Goal: Transaction & Acquisition: Obtain resource

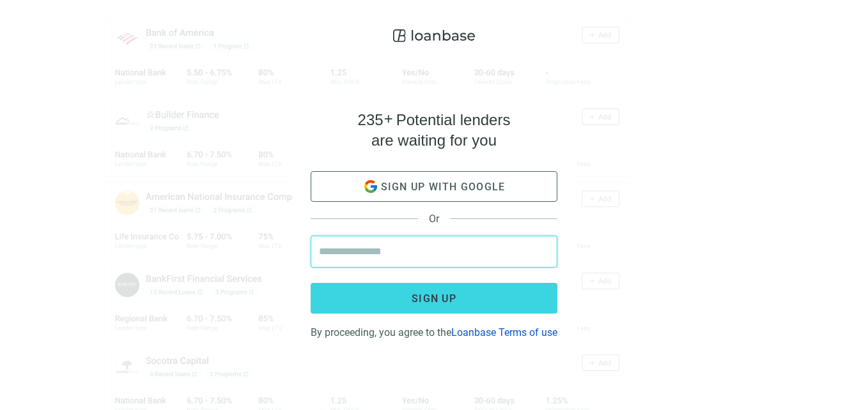
click at [413, 245] on input "email" at bounding box center [434, 251] width 230 height 31
type input "**********"
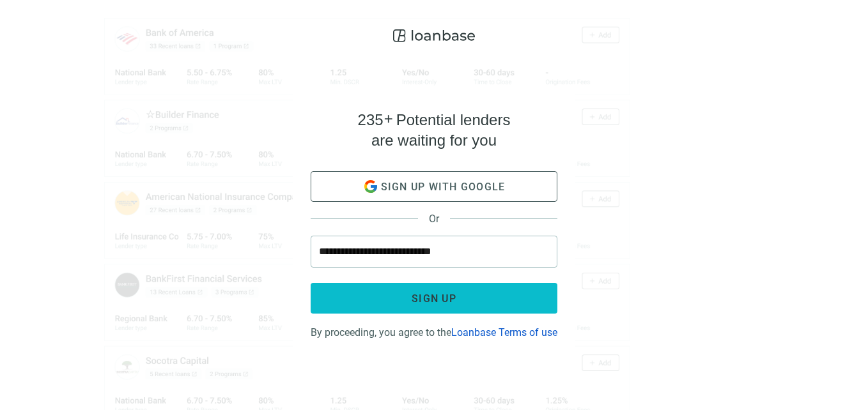
click at [435, 293] on span "Sign up" at bounding box center [434, 299] width 45 height 12
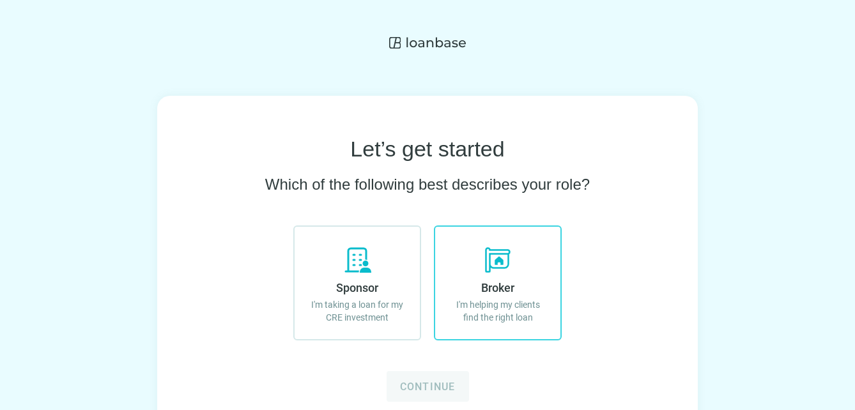
click at [501, 283] on span "Broker" at bounding box center [497, 287] width 33 height 13
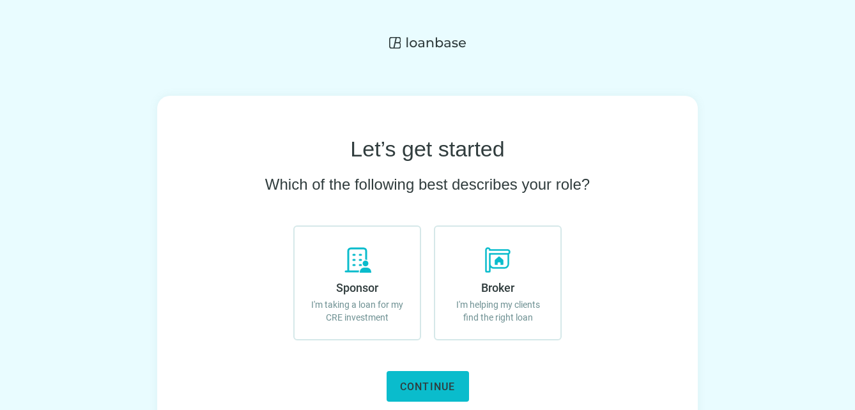
click at [430, 394] on button "Continue" at bounding box center [428, 386] width 82 height 31
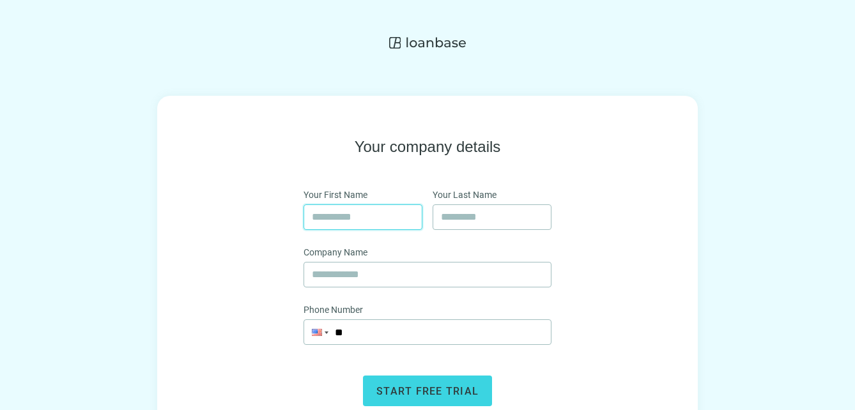
click at [378, 224] on input "text" at bounding box center [363, 217] width 102 height 24
type input "****"
type input "********"
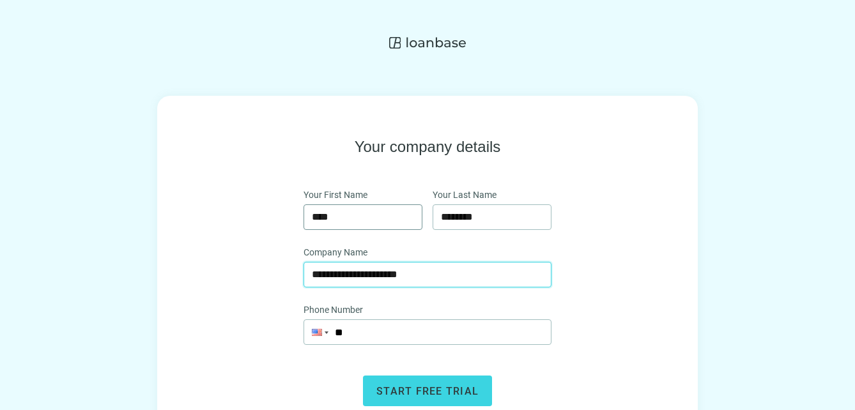
type input "**********"
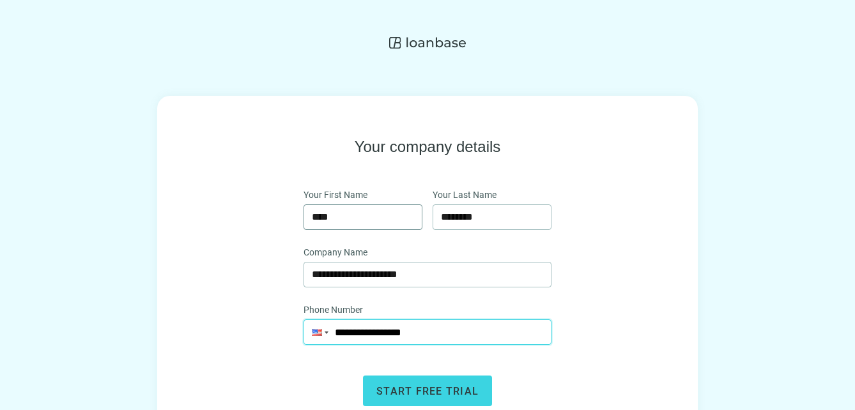
type input "**********"
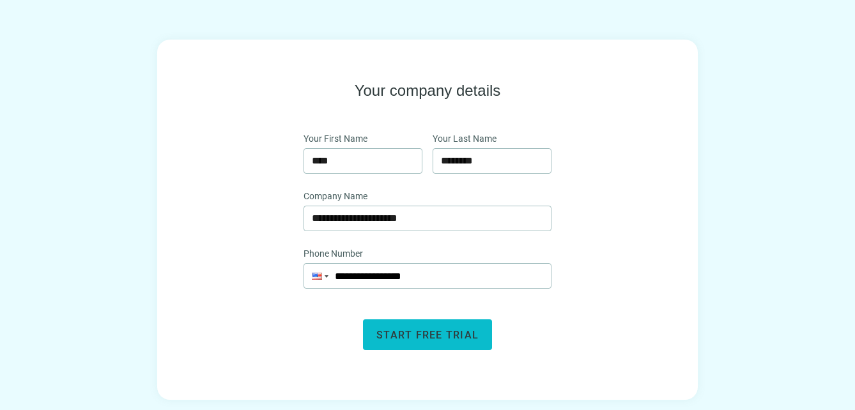
click at [407, 337] on span "Start free trial" at bounding box center [427, 335] width 102 height 12
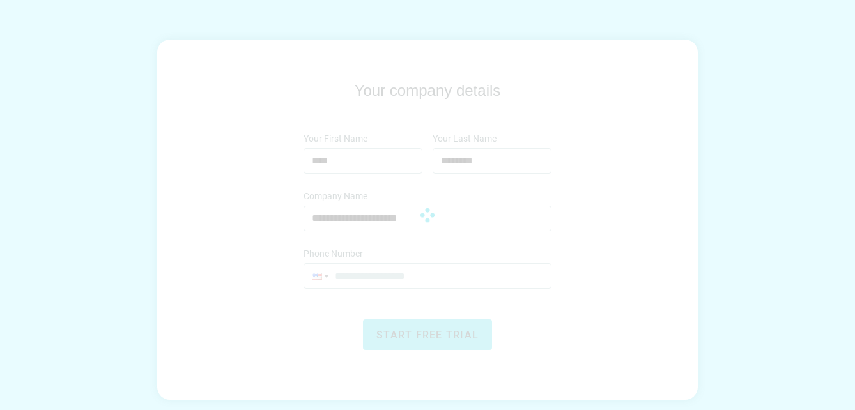
scroll to position [56, 0]
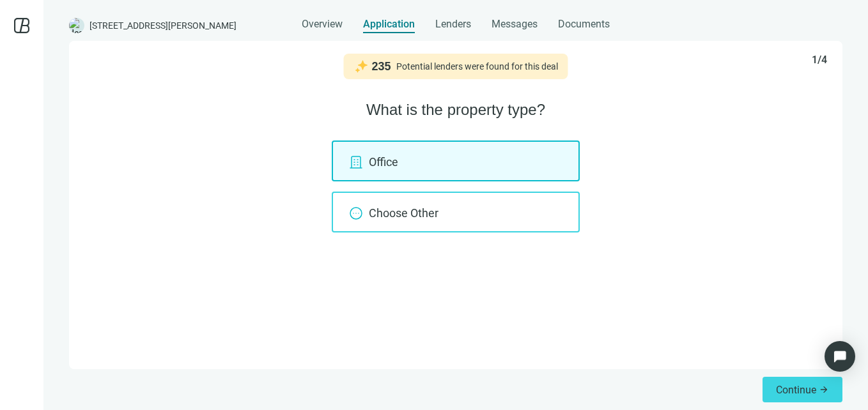
click at [359, 213] on use at bounding box center [356, 214] width 12 height 12
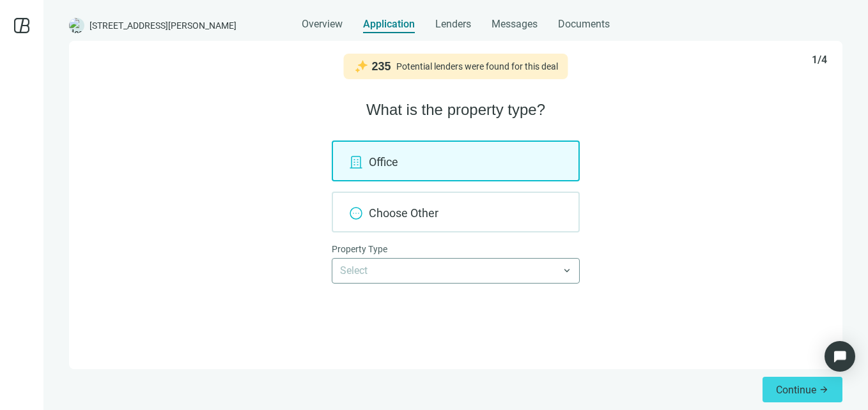
click at [566, 271] on span at bounding box center [455, 271] width 231 height 24
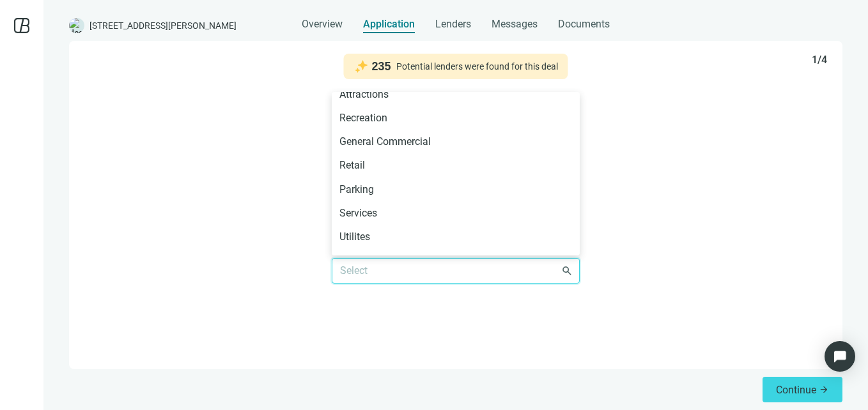
scroll to position [691, 0]
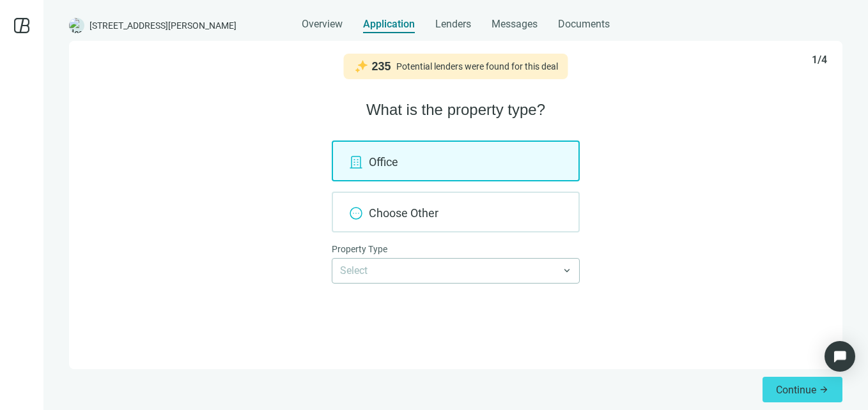
click at [656, 171] on div "Office Choose Other Property Type Select Agriculture Timberland Hotel Motels In…" at bounding box center [455, 212] width 743 height 143
click at [454, 169] on div "Office" at bounding box center [456, 161] width 248 height 41
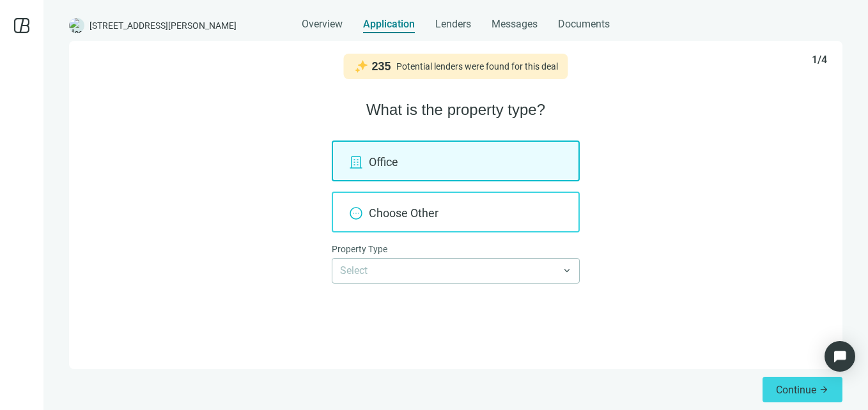
click at [357, 221] on icon at bounding box center [355, 213] width 15 height 15
click at [441, 213] on div "Choose Other" at bounding box center [456, 212] width 248 height 41
click at [350, 221] on div "Choose Other" at bounding box center [456, 212] width 248 height 41
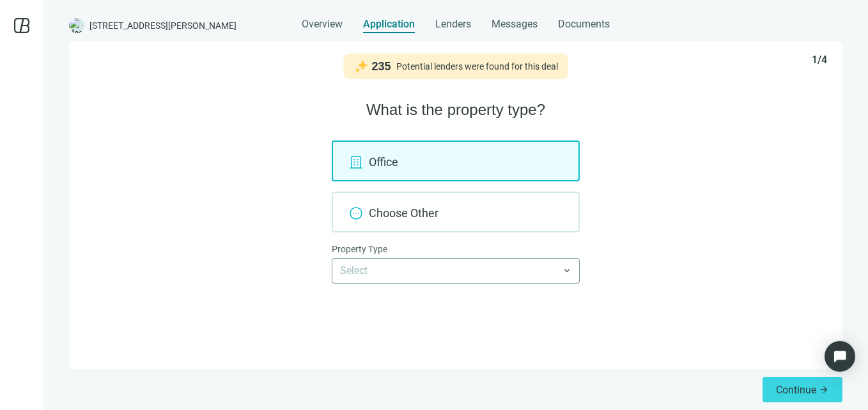
click at [567, 272] on span at bounding box center [455, 271] width 231 height 24
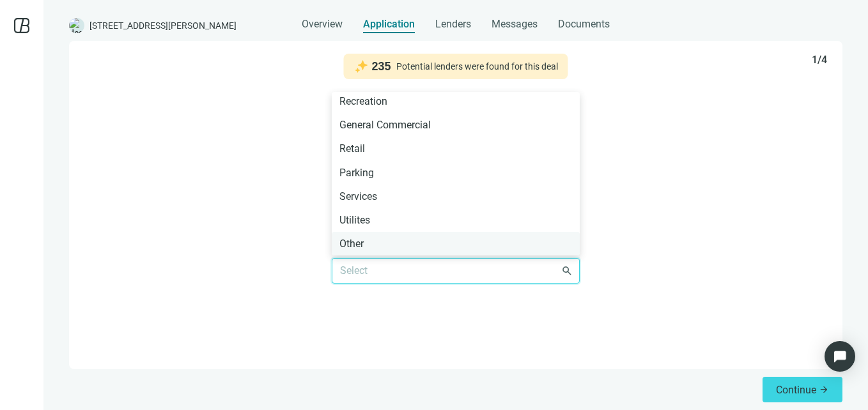
click at [368, 245] on div "Other" at bounding box center [455, 244] width 233 height 16
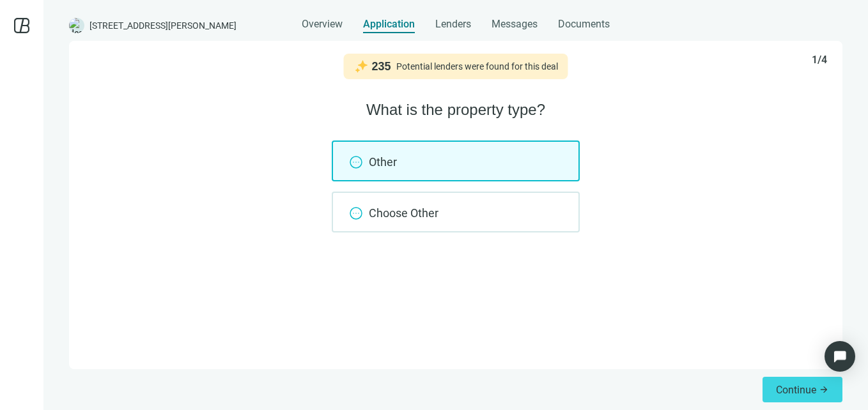
click at [418, 166] on div "Other" at bounding box center [456, 161] width 248 height 41
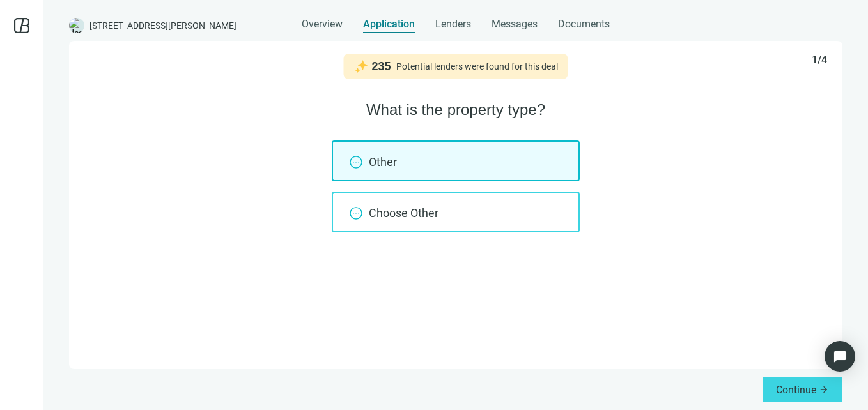
click at [402, 217] on div "Choose Other" at bounding box center [456, 212] width 248 height 41
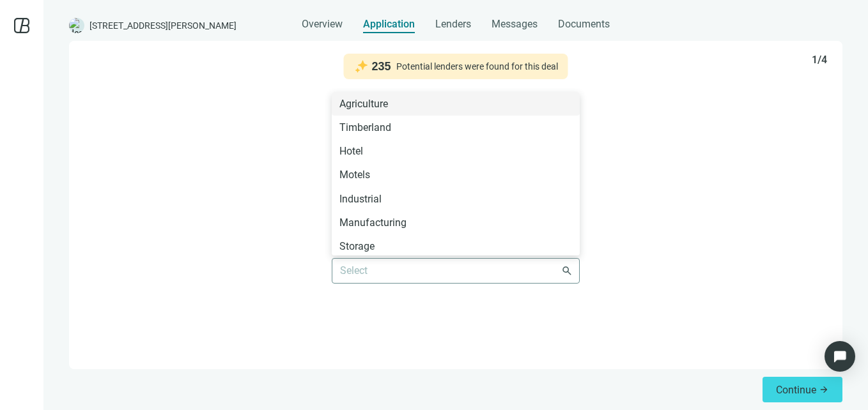
click at [567, 274] on span at bounding box center [455, 271] width 231 height 24
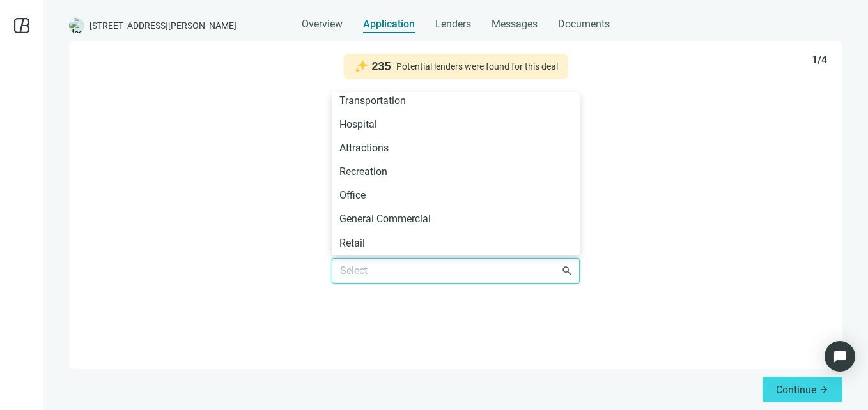
scroll to position [628, 0]
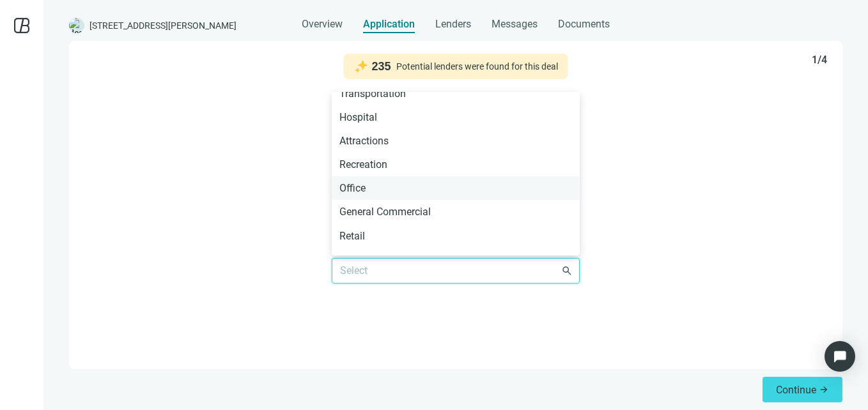
click at [361, 185] on div "Office" at bounding box center [455, 188] width 233 height 16
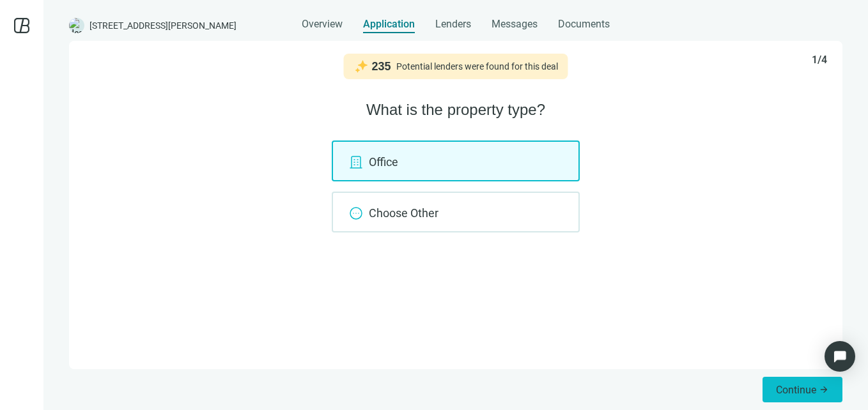
click at [806, 396] on button "Continue arrow_forward" at bounding box center [803, 390] width 80 height 26
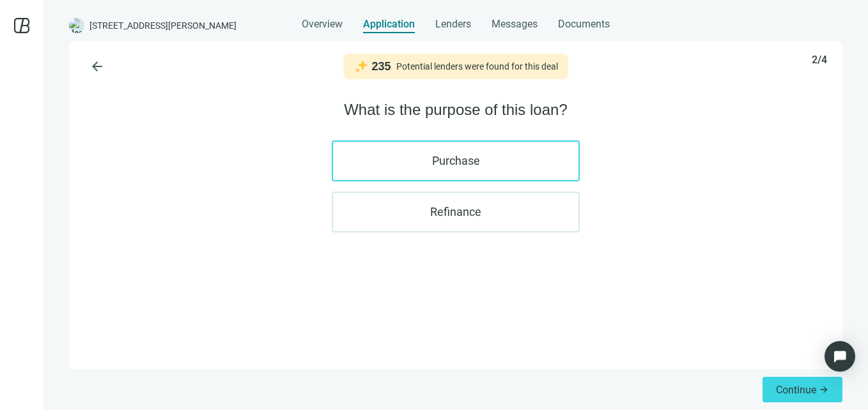
click at [468, 164] on label "Purchase" at bounding box center [456, 161] width 248 height 41
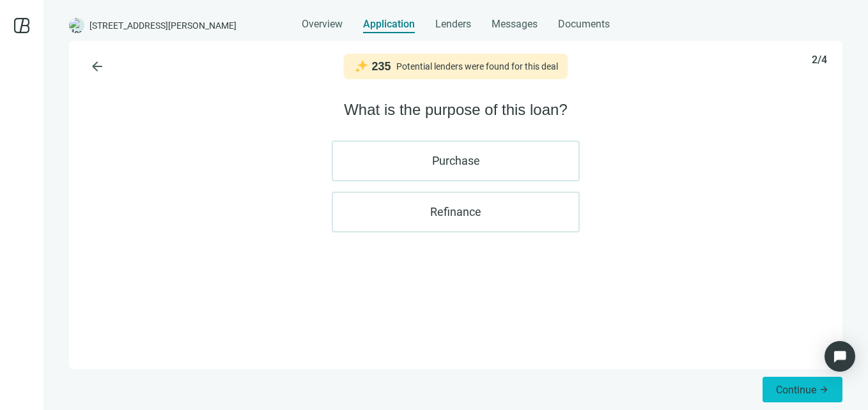
click at [825, 387] on span "arrow_forward" at bounding box center [824, 390] width 10 height 10
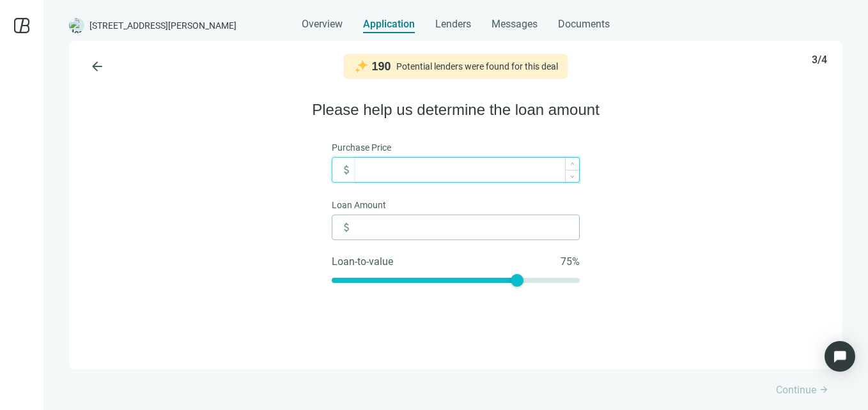
click at [384, 175] on input at bounding box center [467, 170] width 224 height 24
type input "*"
type input "**"
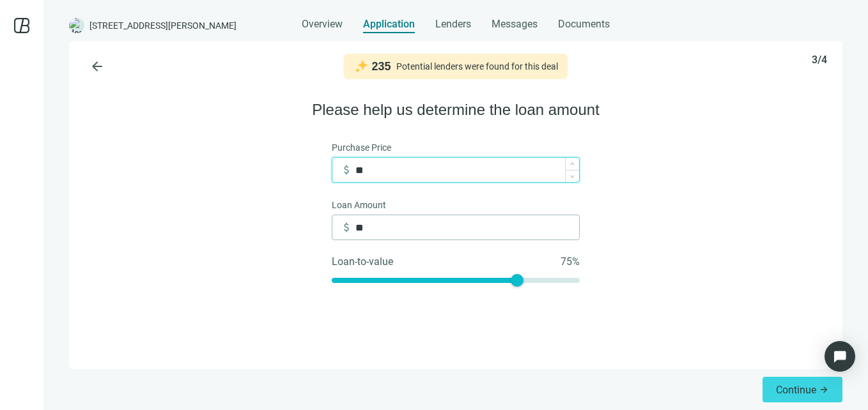
type input "***"
type input "*****"
type input "******"
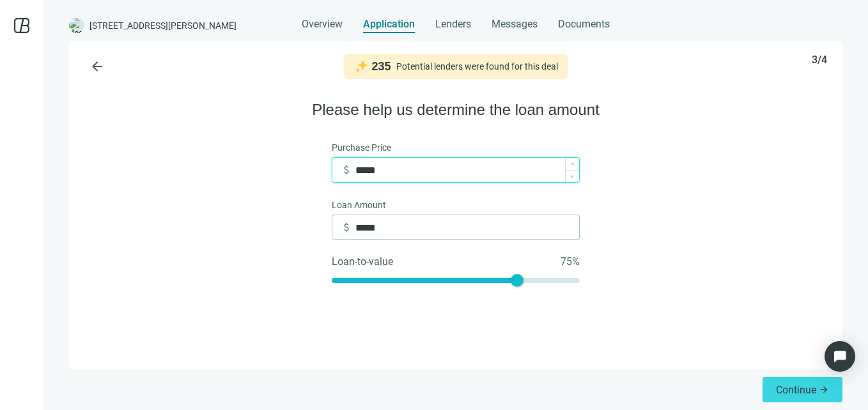
type input "******"
type input "*******"
drag, startPoint x: 515, startPoint y: 284, endPoint x: 532, endPoint y: 284, distance: 17.3
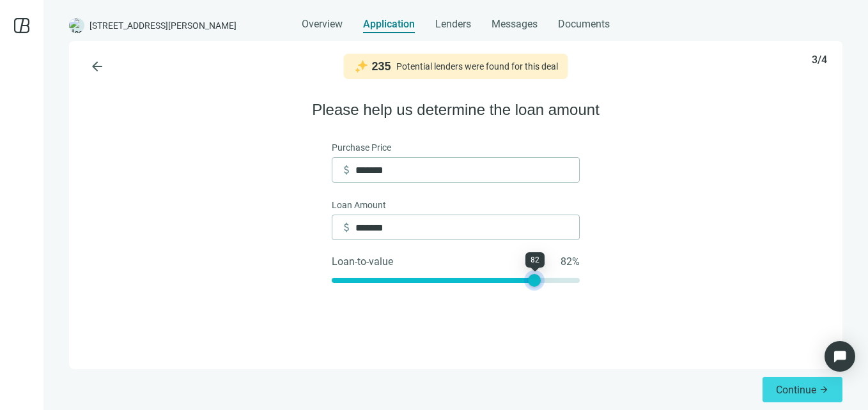
click at [532, 284] on div at bounding box center [534, 280] width 13 height 13
type input "*******"
drag, startPoint x: 532, startPoint y: 284, endPoint x: 554, endPoint y: 284, distance: 21.1
click at [554, 284] on div at bounding box center [554, 280] width 13 height 13
click at [656, 241] on div "arrow_back 235 Potential lenders were found for this deal 3/4 Please help us de…" at bounding box center [455, 205] width 773 height 329
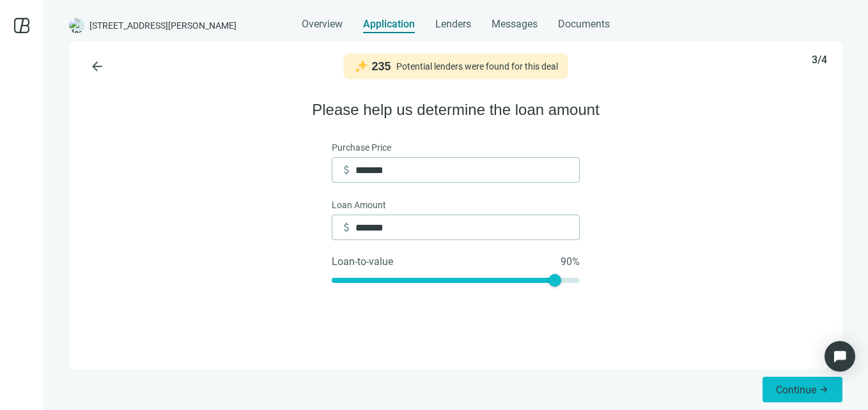
click at [798, 391] on span "Continue" at bounding box center [796, 390] width 40 height 12
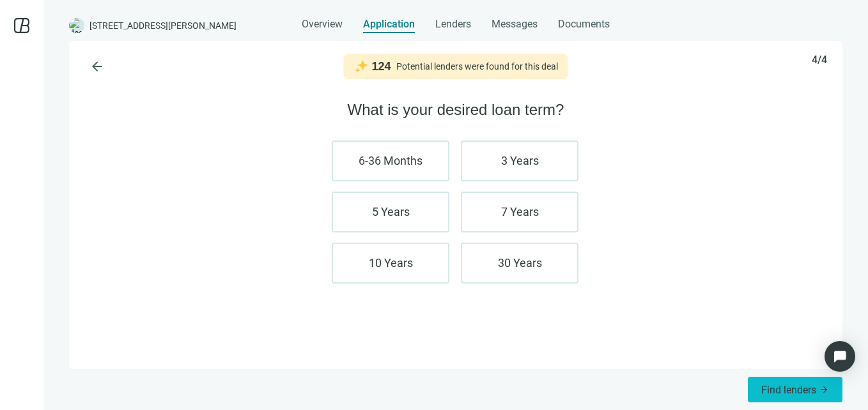
click at [781, 391] on span "Find lenders" at bounding box center [788, 390] width 55 height 12
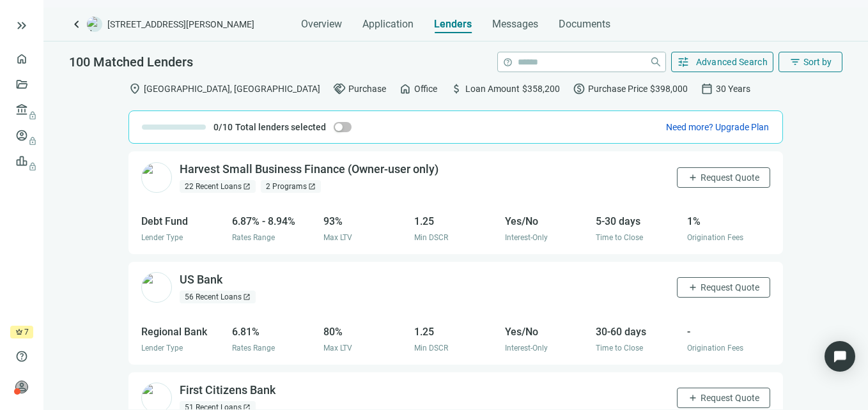
click at [348, 130] on div at bounding box center [343, 127] width 18 height 10
click at [336, 128] on div "button" at bounding box center [339, 127] width 8 height 8
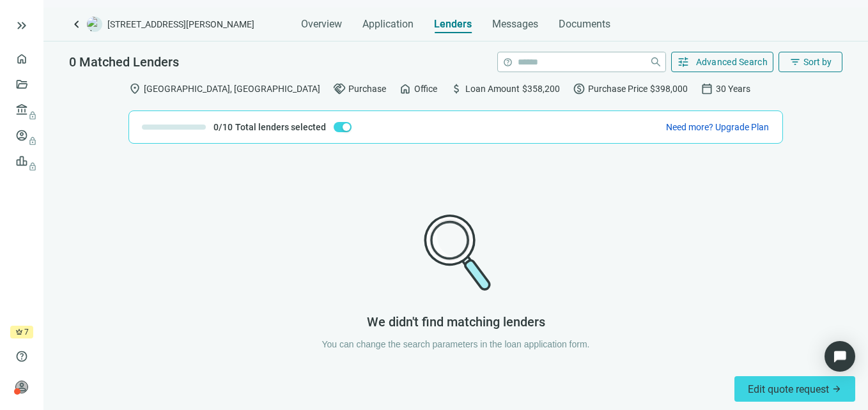
click at [334, 130] on span "button" at bounding box center [343, 127] width 18 height 10
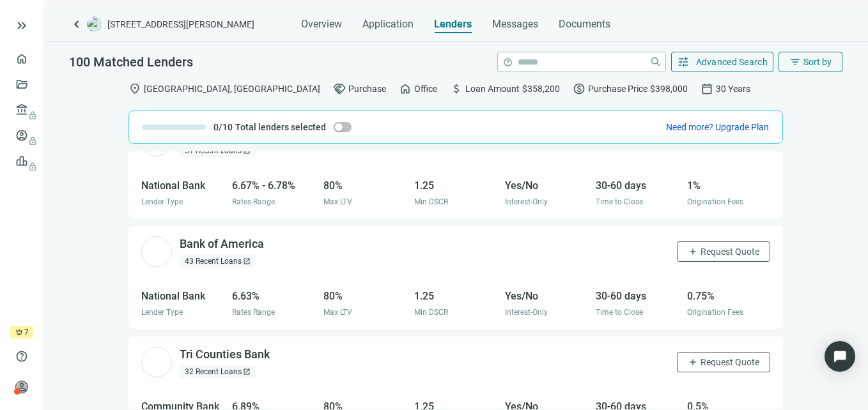
scroll to position [311, 0]
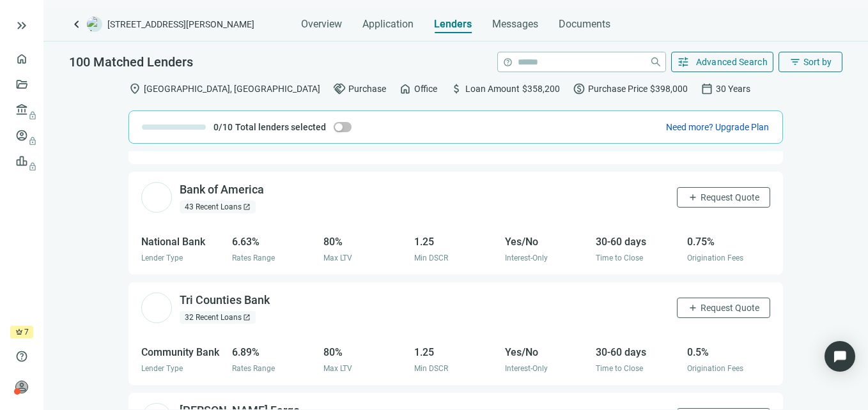
click at [505, 242] on div "Yes/No" at bounding box center [546, 242] width 83 height 16
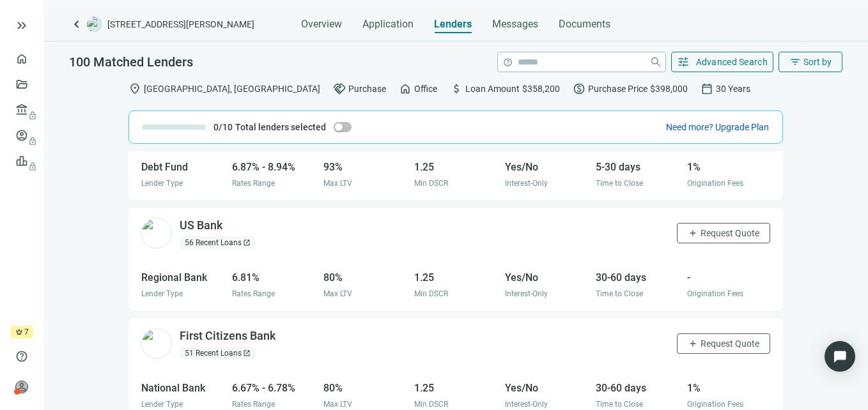
scroll to position [0, 0]
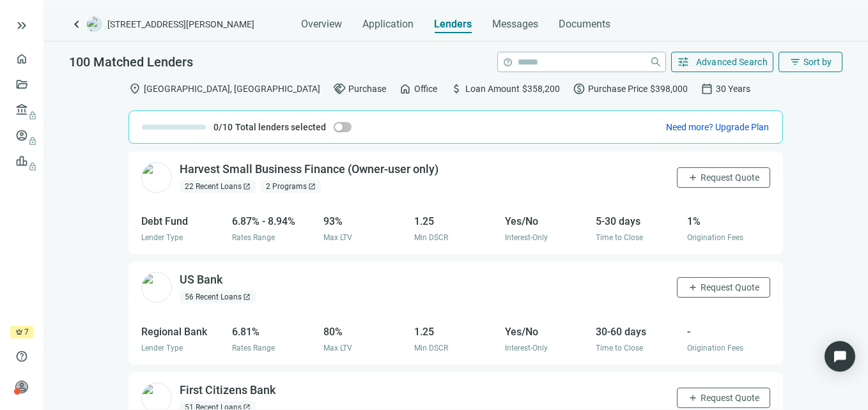
click at [314, 222] on div "Debt Fund Lender Type 6.87% - 8.94% Rates Range 93% Max LTV 1.25 Min DSCR Yes/N…" at bounding box center [455, 228] width 654 height 51
click at [300, 183] on div "2 Programs open_in_new" at bounding box center [291, 186] width 60 height 13
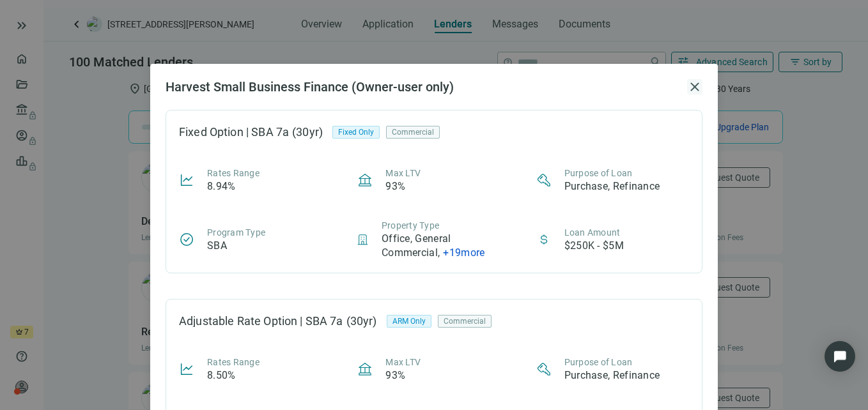
click at [689, 85] on span "close" at bounding box center [694, 86] width 15 height 15
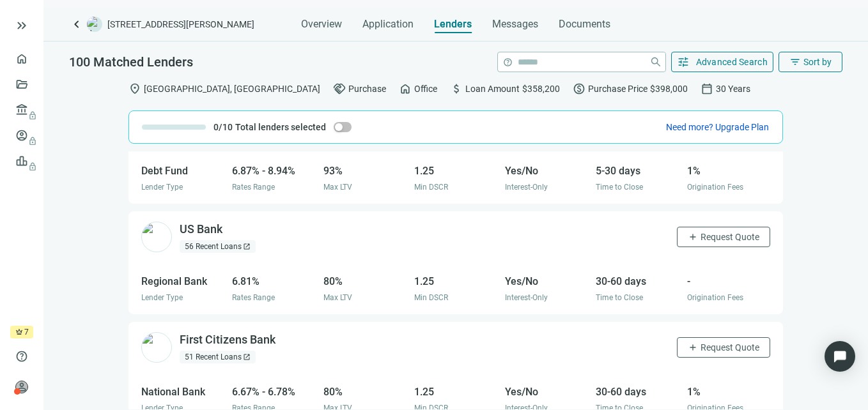
scroll to position [59, 0]
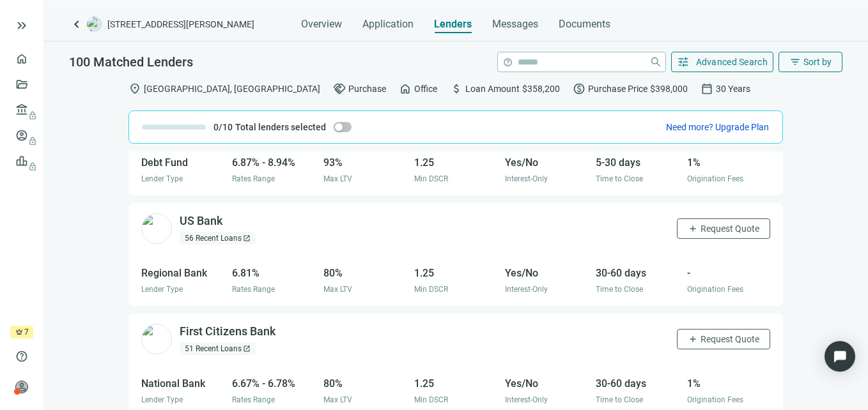
click at [247, 238] on span "open_in_new" at bounding box center [247, 239] width 8 height 8
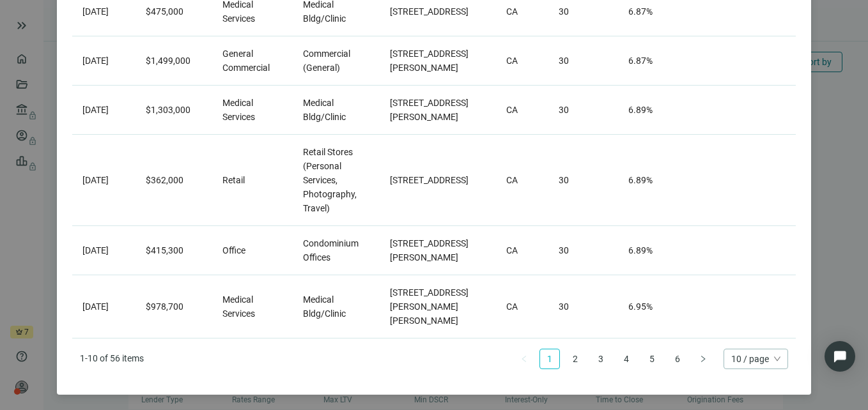
scroll to position [436, 0]
drag, startPoint x: 306, startPoint y: 253, endPoint x: 339, endPoint y: 268, distance: 36.3
click at [339, 268] on td "Condominium Offices" at bounding box center [336, 250] width 87 height 49
drag, startPoint x: 339, startPoint y: 268, endPoint x: 311, endPoint y: 254, distance: 31.2
copy span "Condominium Offices"
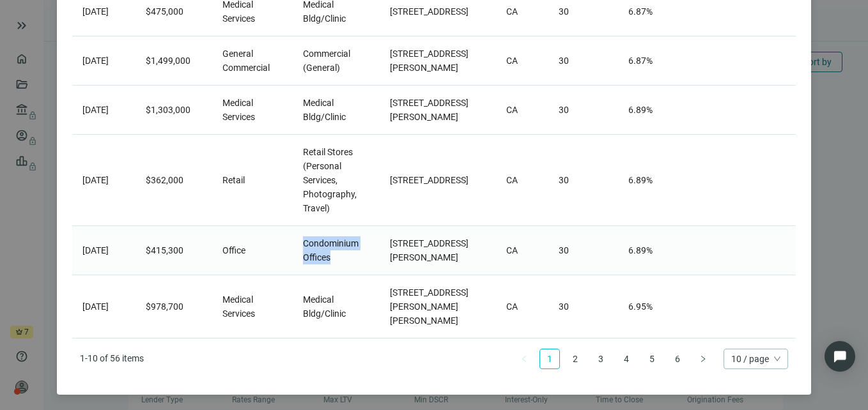
click at [353, 275] on td "Condominium Offices" at bounding box center [336, 250] width 87 height 49
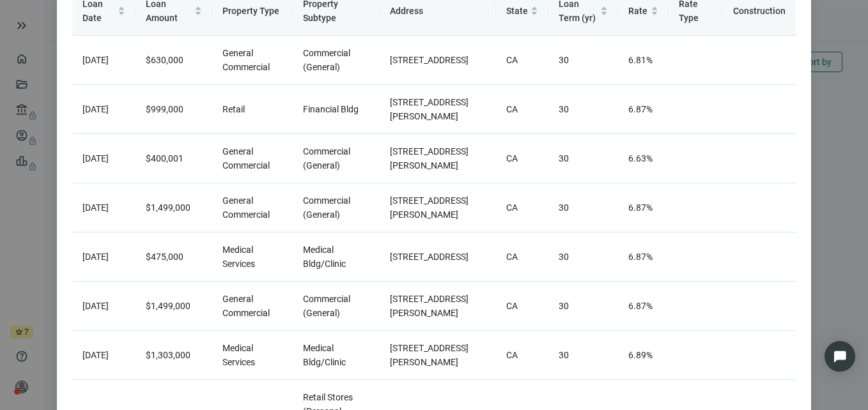
scroll to position [0, 0]
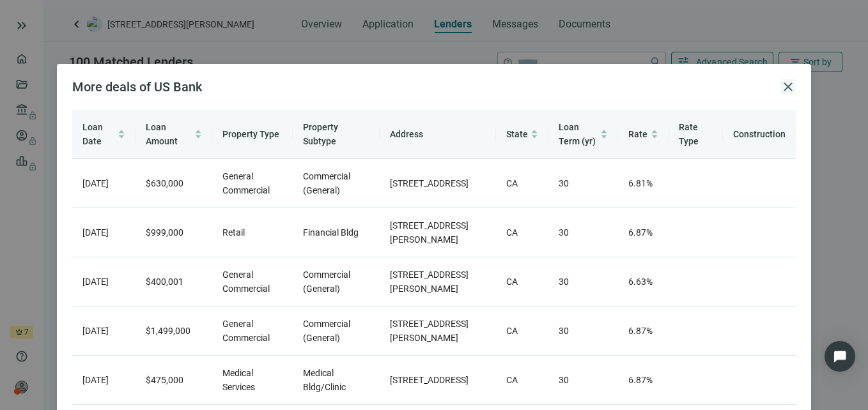
click at [781, 89] on span "close" at bounding box center [787, 86] width 15 height 15
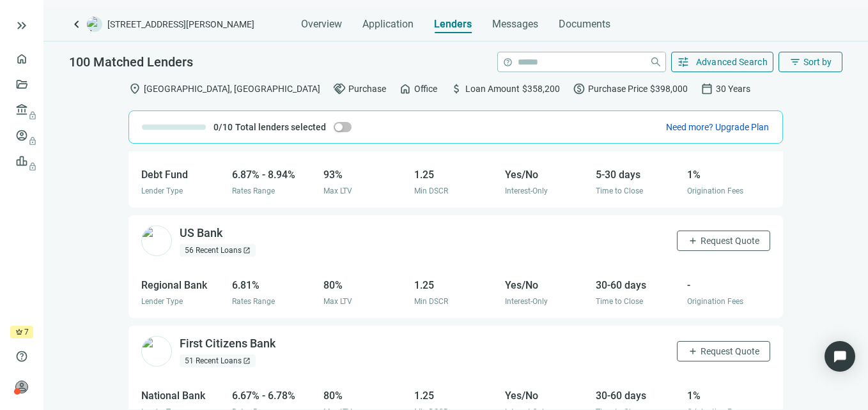
scroll to position [59, 0]
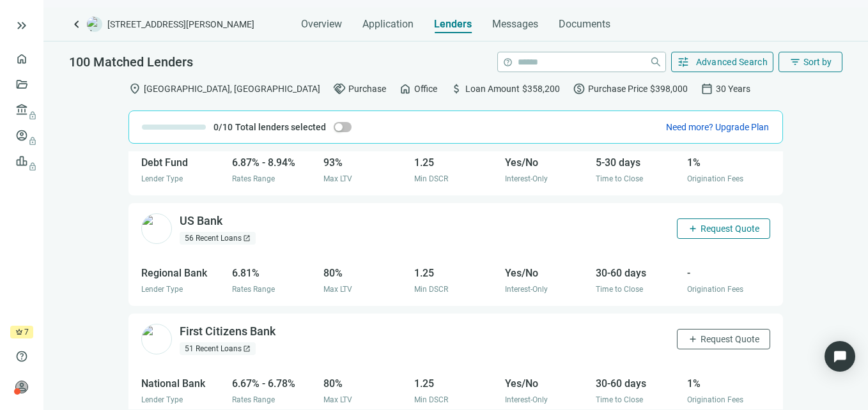
click at [702, 230] on span "Request Quote" at bounding box center [730, 229] width 59 height 10
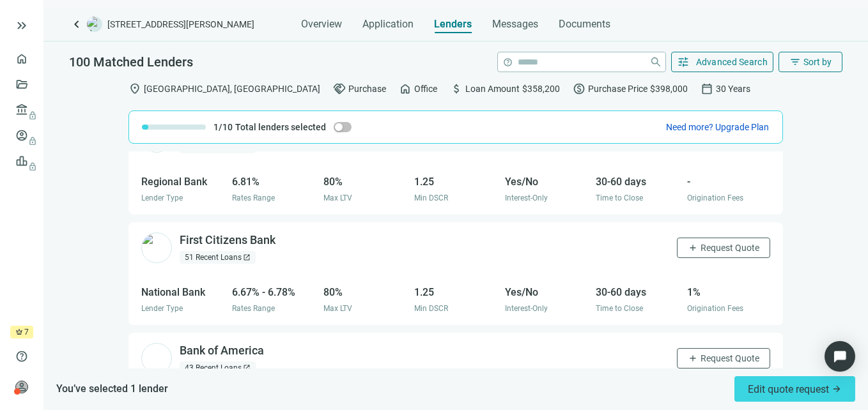
scroll to position [170, 0]
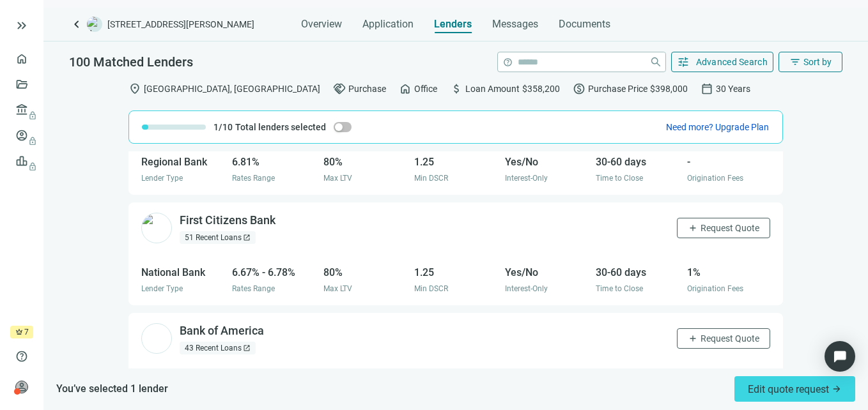
click at [251, 234] on div "51 Recent Loans open_in_new" at bounding box center [218, 237] width 76 height 13
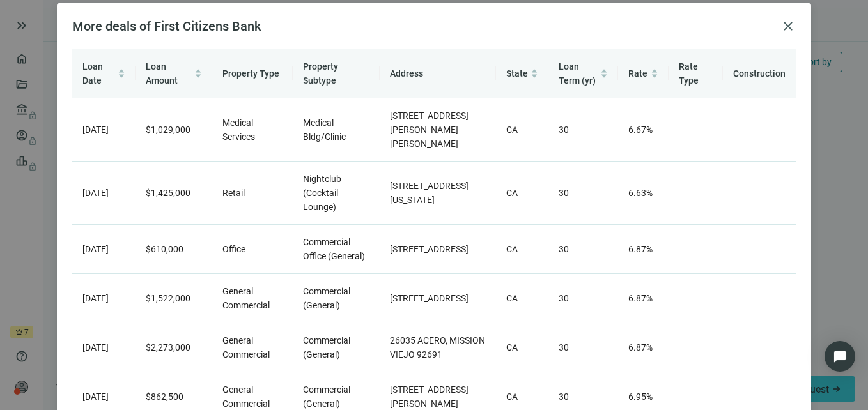
scroll to position [0, 0]
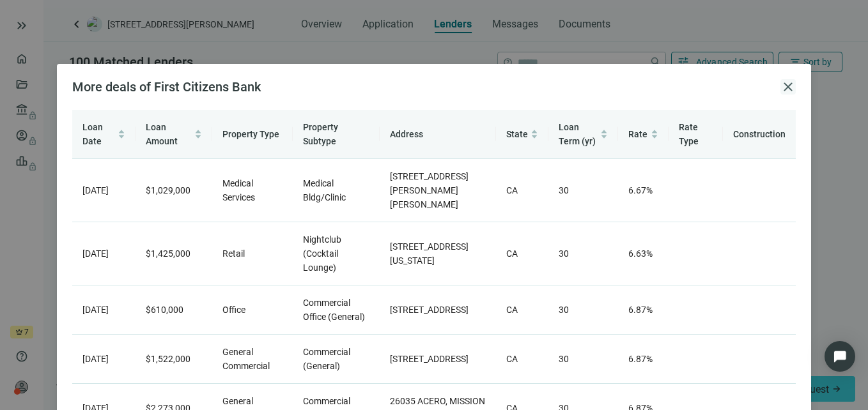
click at [781, 83] on span "close" at bounding box center [787, 86] width 15 height 15
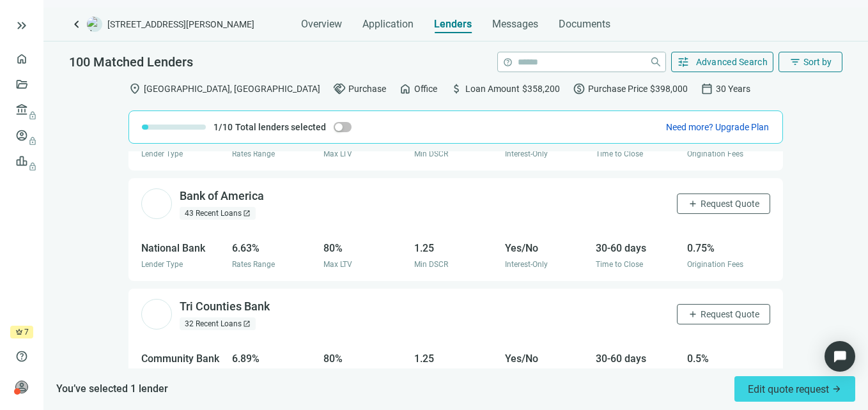
scroll to position [310, 0]
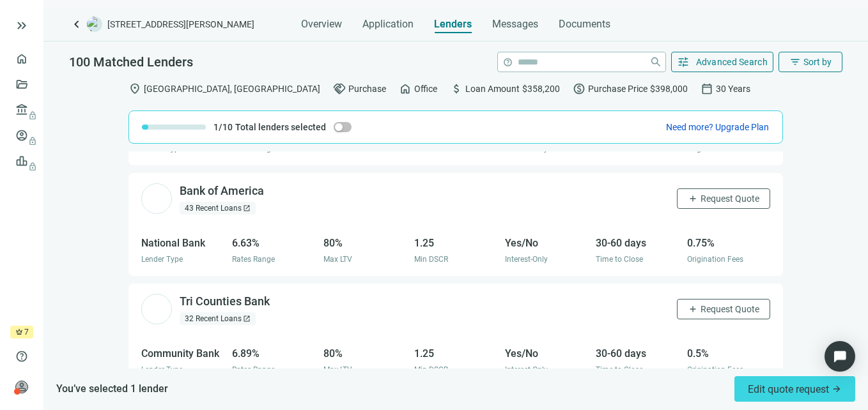
click at [244, 211] on span "open_in_new" at bounding box center [247, 209] width 8 height 8
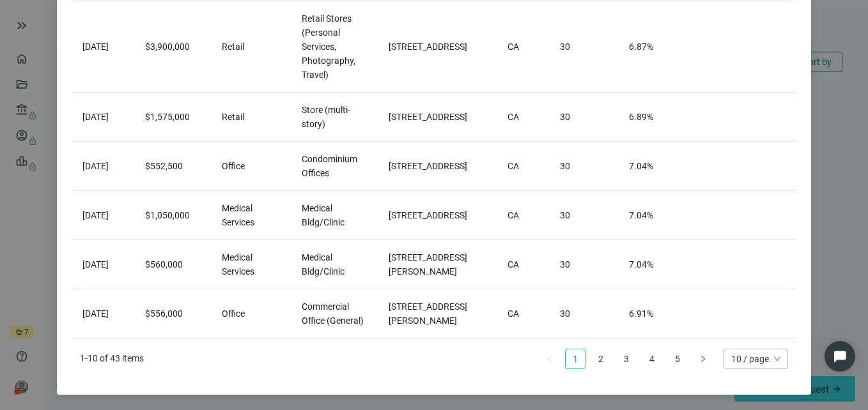
scroll to position [0, 0]
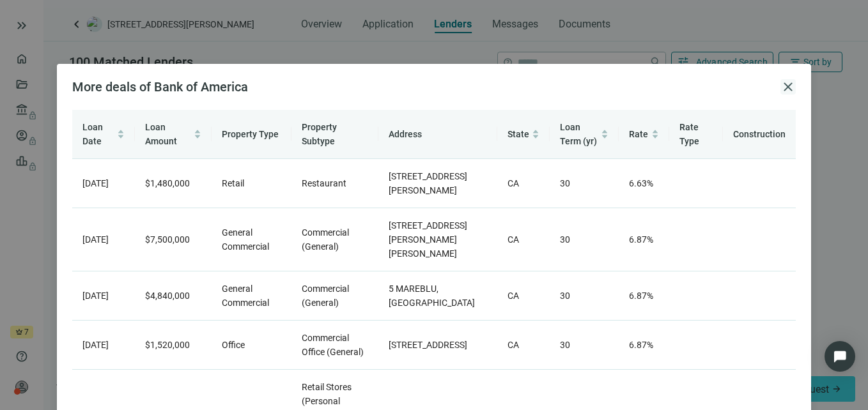
click at [780, 87] on span "close" at bounding box center [787, 86] width 15 height 15
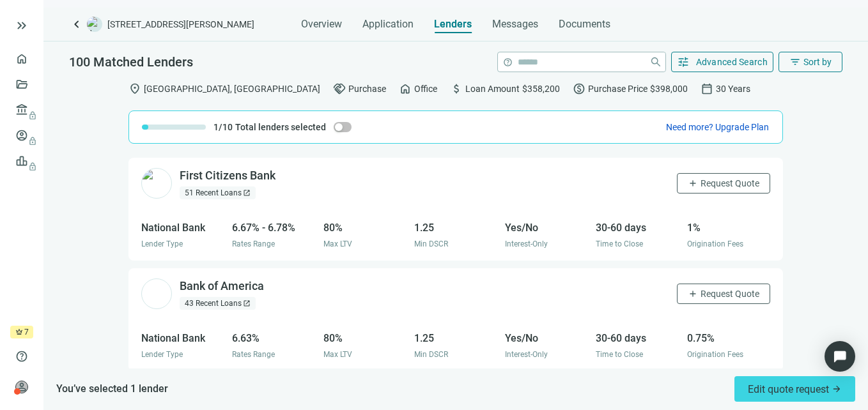
scroll to position [230, 0]
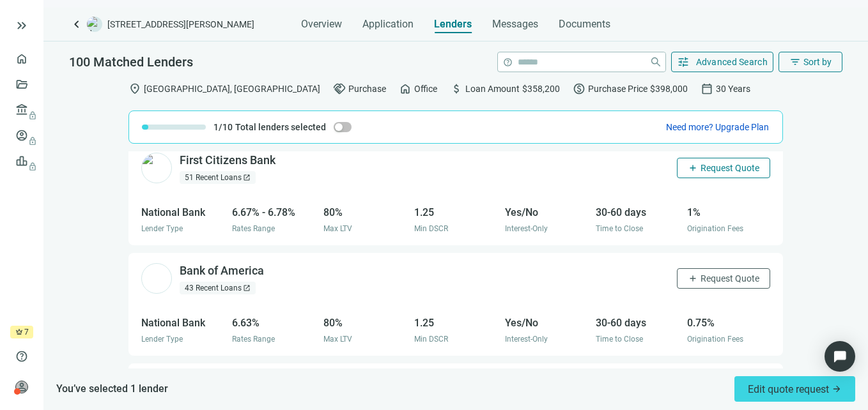
click at [718, 167] on span "Request Quote" at bounding box center [730, 168] width 59 height 10
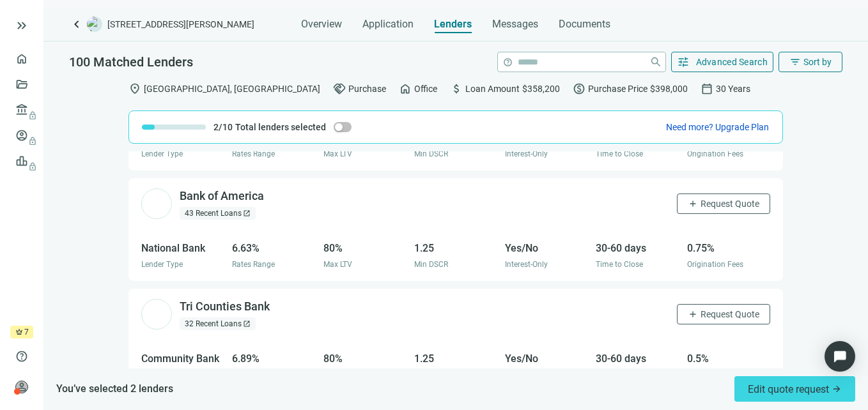
scroll to position [320, 0]
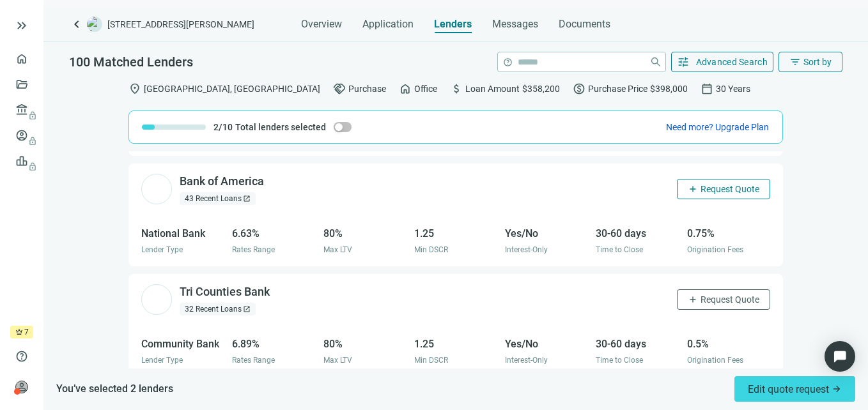
click at [722, 193] on span "Request Quote" at bounding box center [730, 189] width 59 height 10
click at [701, 194] on span "Request Quote" at bounding box center [730, 189] width 59 height 10
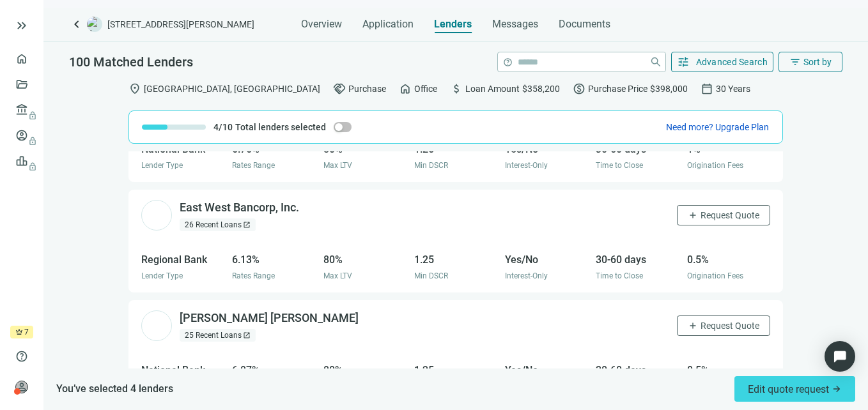
scroll to position [640, 0]
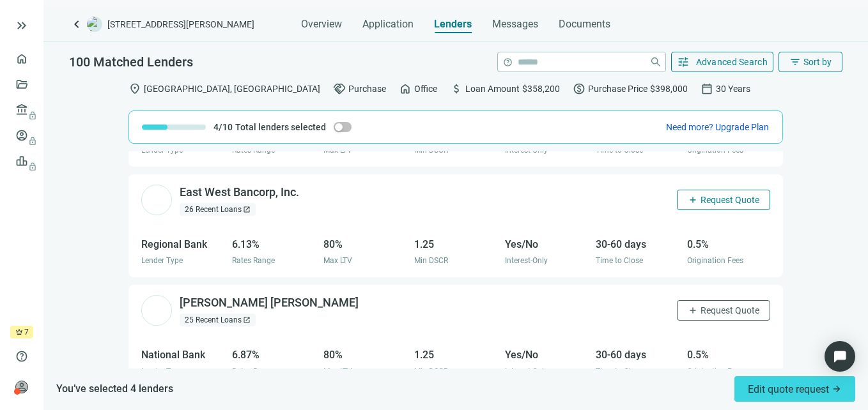
click at [708, 197] on span "Request Quote" at bounding box center [730, 200] width 59 height 10
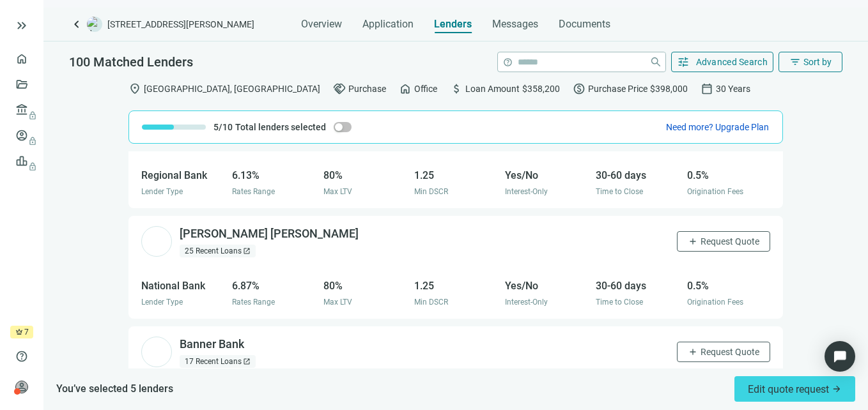
scroll to position [740, 0]
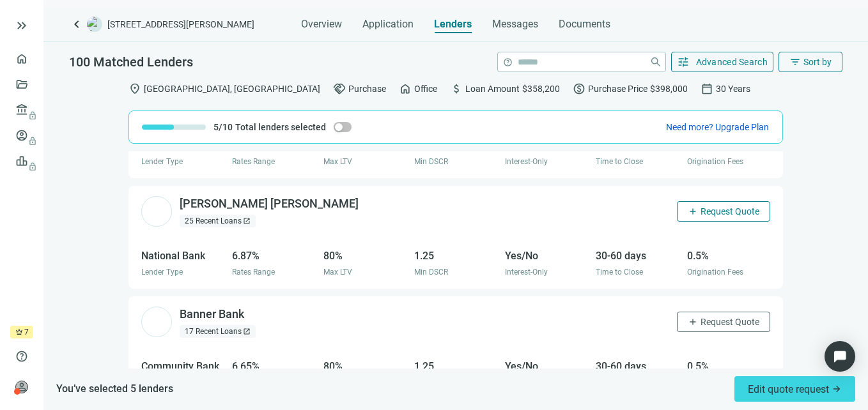
click at [715, 217] on button "add Request Quote" at bounding box center [723, 211] width 93 height 20
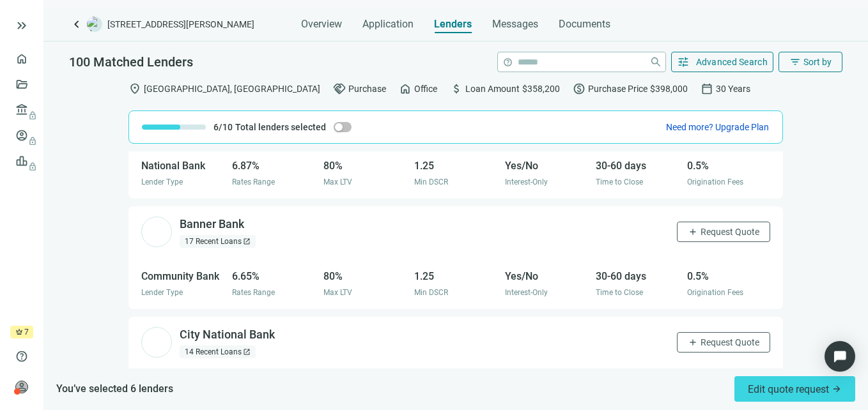
scroll to position [840, 0]
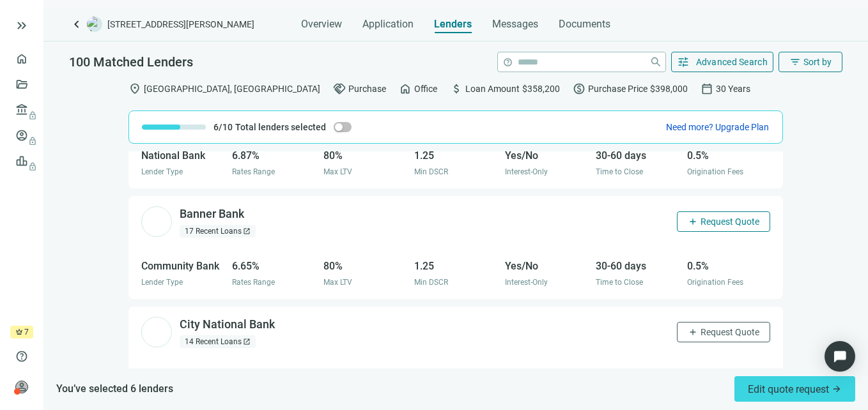
click at [704, 224] on span "Request Quote" at bounding box center [730, 222] width 59 height 10
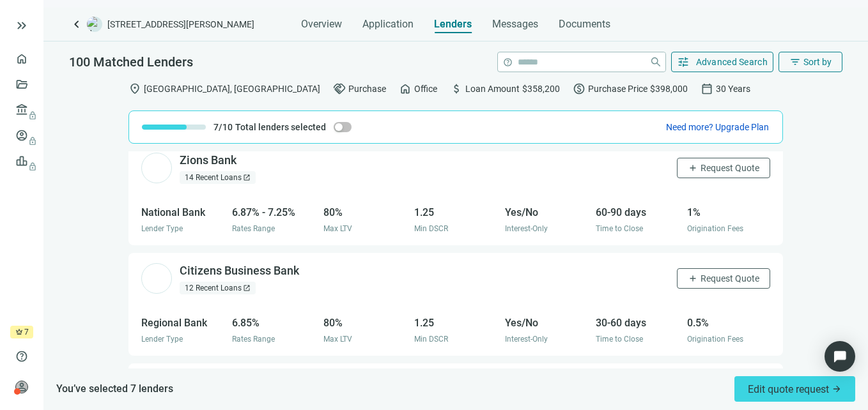
scroll to position [1150, 0]
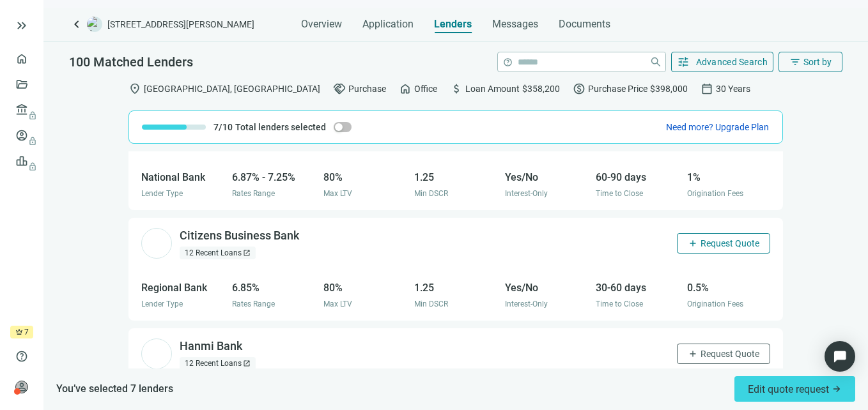
click at [701, 247] on span "Request Quote" at bounding box center [730, 243] width 59 height 10
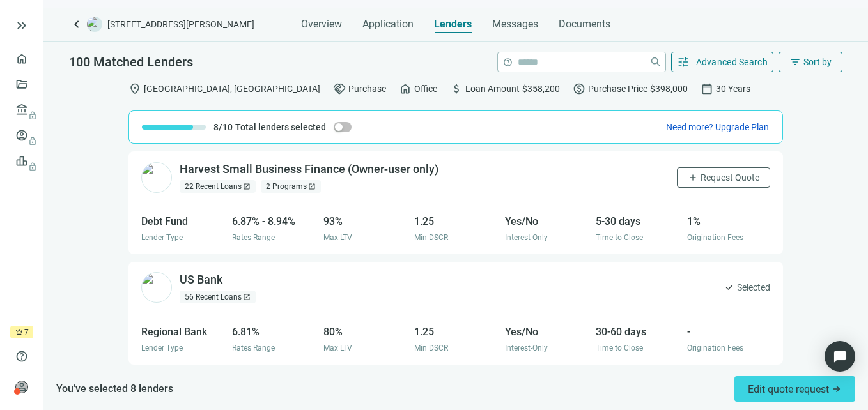
scroll to position [1485, 0]
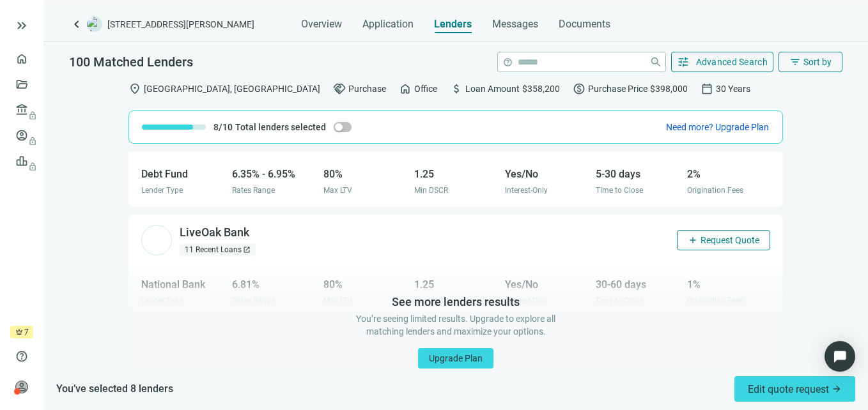
click at [707, 245] on span "Request Quote" at bounding box center [730, 240] width 59 height 10
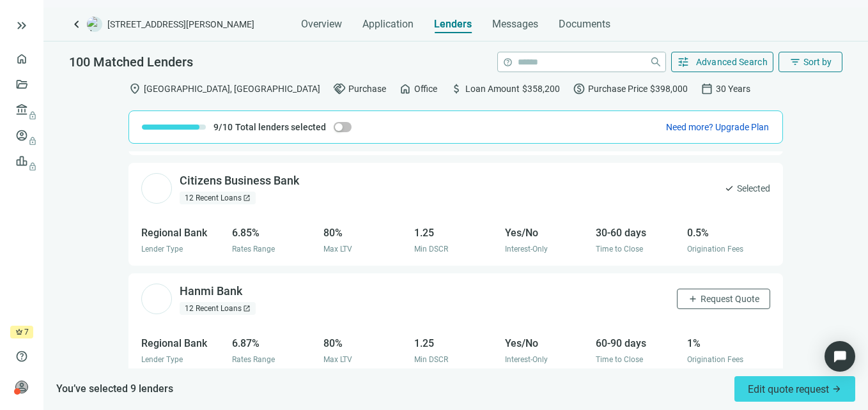
scroll to position [1209, 0]
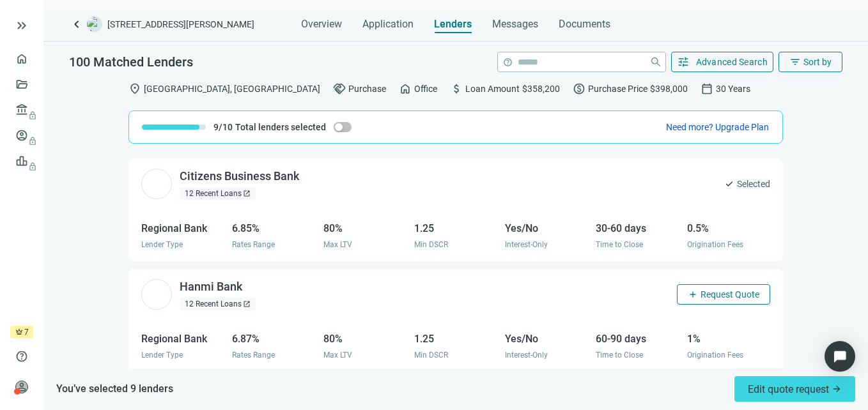
click at [718, 290] on span "Request Quote" at bounding box center [730, 295] width 59 height 10
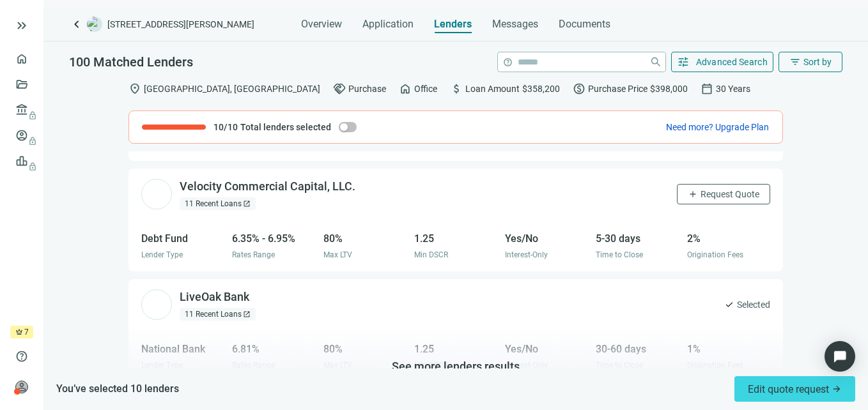
scroll to position [1485, 0]
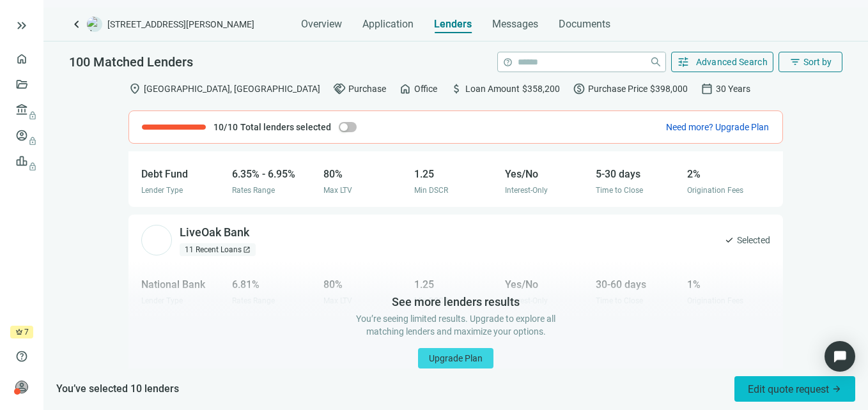
click at [789, 394] on span "Edit quote request arrow_forward" at bounding box center [795, 389] width 94 height 12
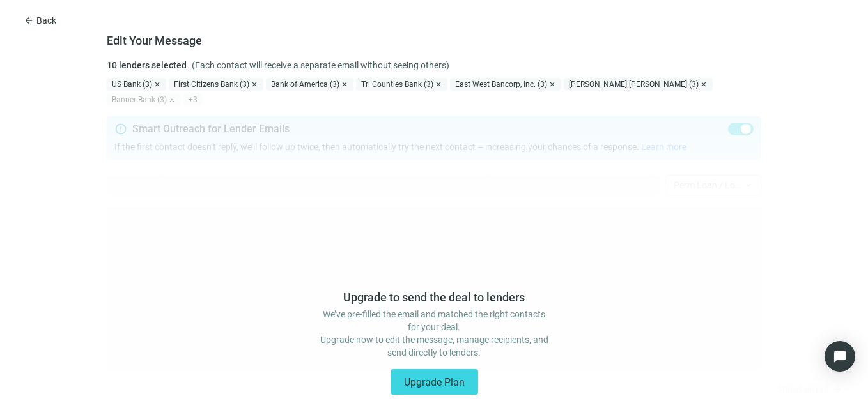
type textarea "**********"
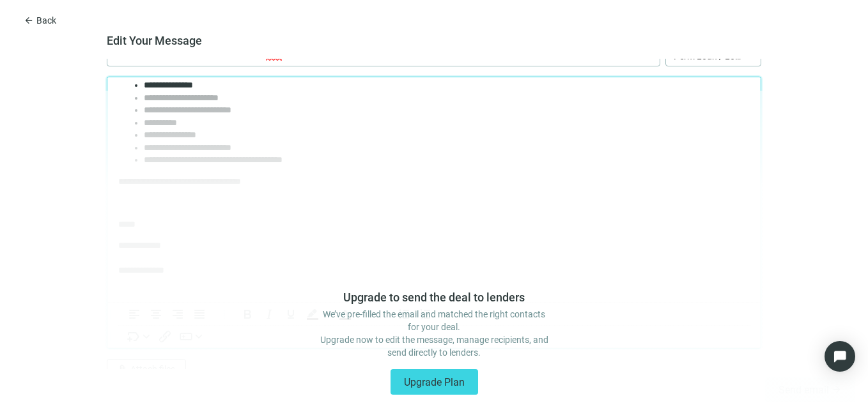
scroll to position [277, 0]
drag, startPoint x: 759, startPoint y: 98, endPoint x: 862, endPoint y: 294, distance: 221.6
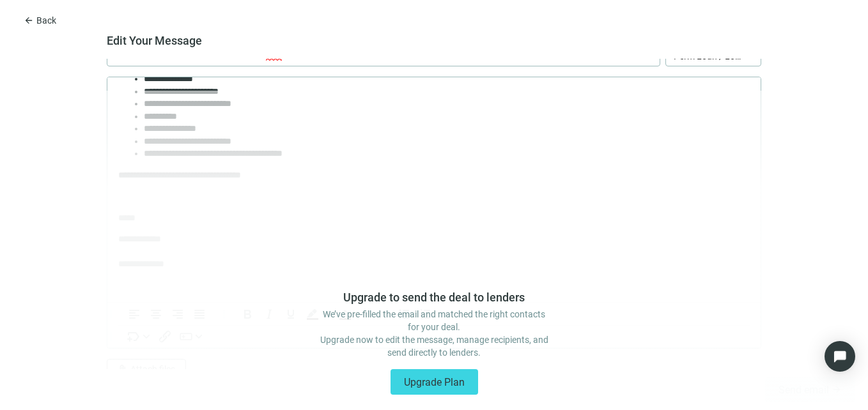
click at [754, 217] on div "Upgrade to send the deal to lenders We’ve pre-filled the email and matched the …" at bounding box center [434, 251] width 868 height 320
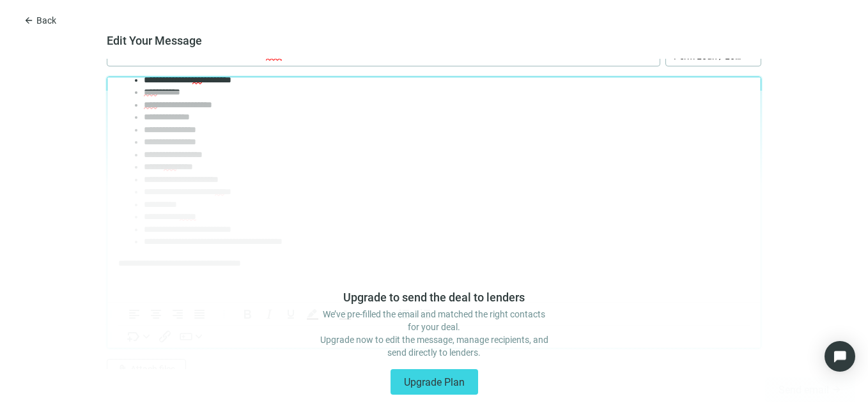
scroll to position [0, 0]
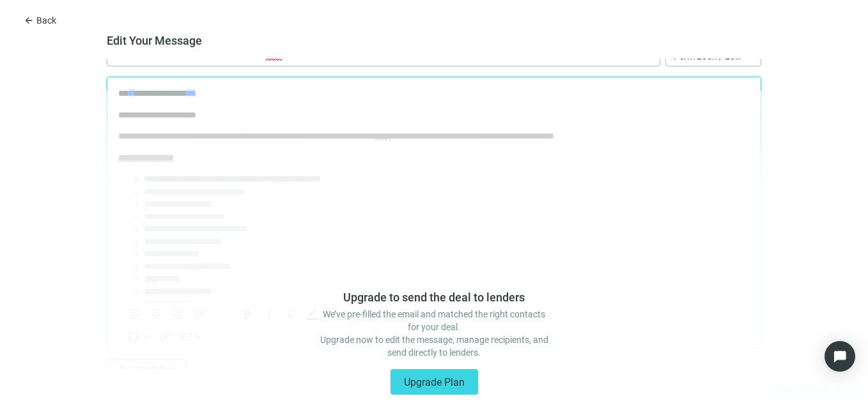
drag, startPoint x: 116, startPoint y: 91, endPoint x: 266, endPoint y: 148, distance: 160.4
click at [266, 148] on html "**********" at bounding box center [433, 327] width 653 height 500
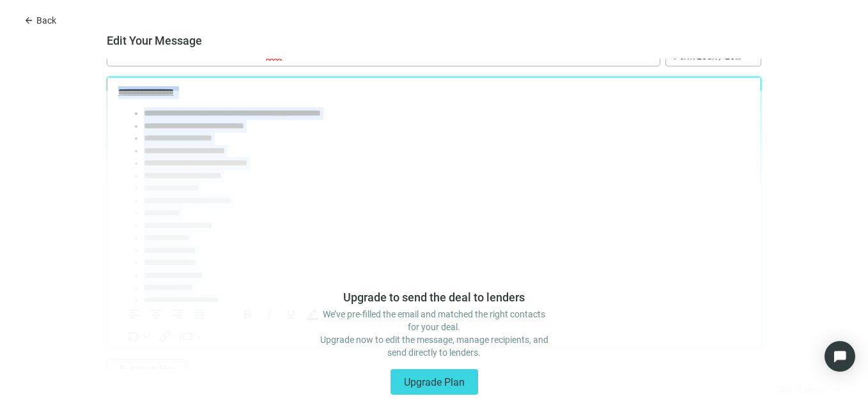
scroll to position [277, 0]
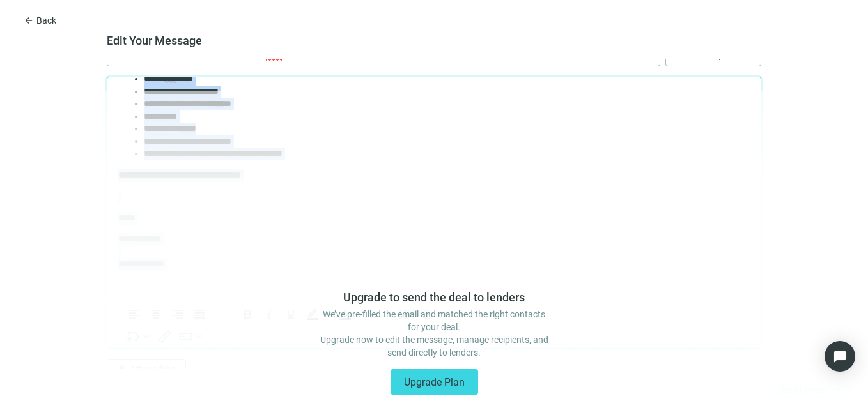
drag, startPoint x: 118, startPoint y: 91, endPoint x: 365, endPoint y: 276, distance: 308.2
click at [365, 276] on body "**********" at bounding box center [434, 52] width 633 height 479
copy body "**********"
click at [198, 94] on div "Link..." at bounding box center [206, 96] width 24 height 15
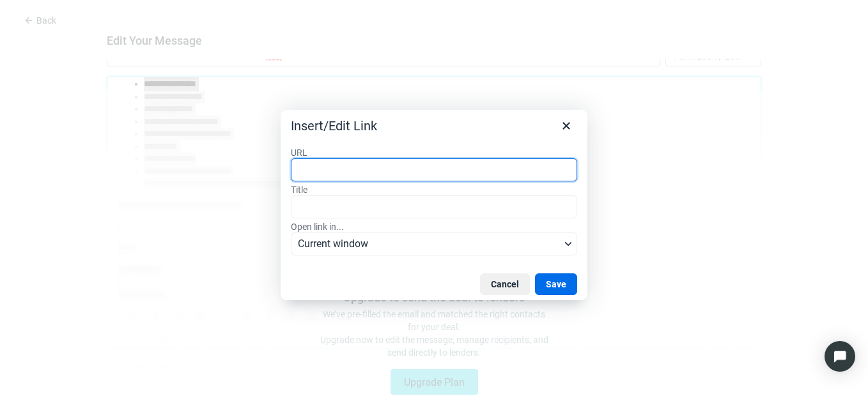
click at [575, 189] on label "Title" at bounding box center [434, 190] width 286 height 12
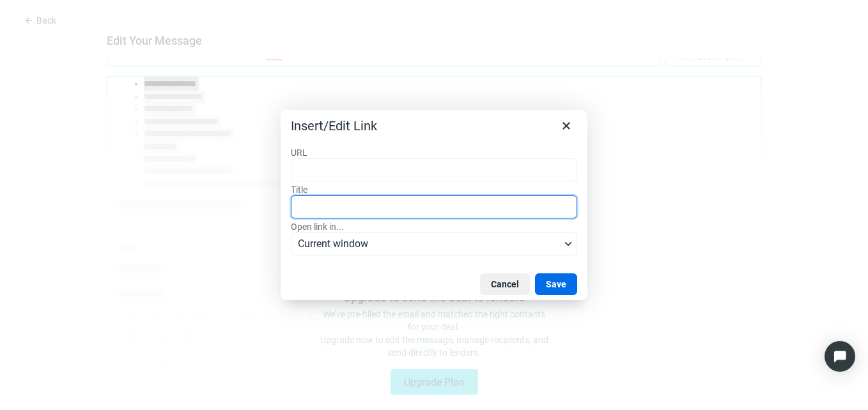
click at [575, 196] on input "Title" at bounding box center [434, 207] width 286 height 23
click at [515, 283] on button "Cancel" at bounding box center [505, 285] width 50 height 22
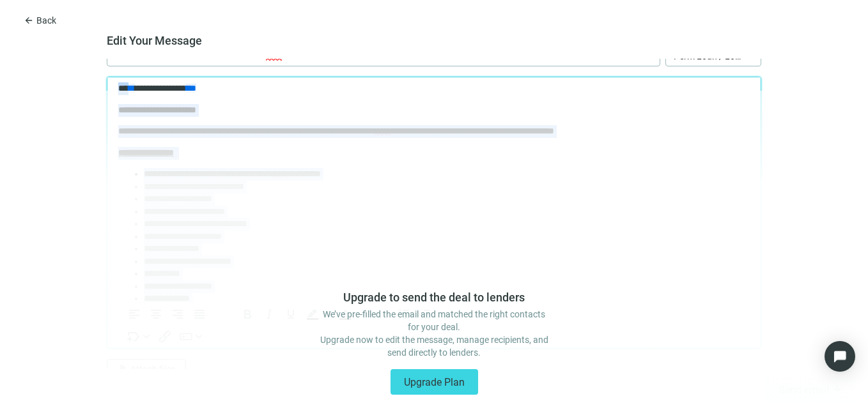
scroll to position [0, 0]
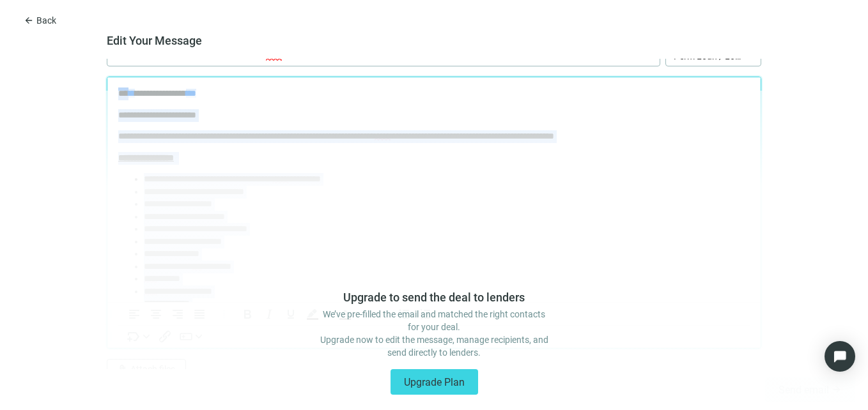
click at [433, 92] on p "**********" at bounding box center [429, 94] width 622 height 13
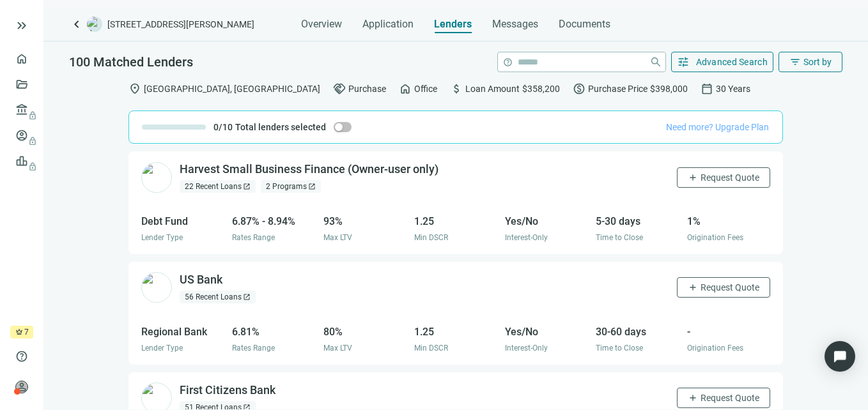
click at [695, 132] on span "Need more? Upgrade Plan" at bounding box center [717, 127] width 103 height 10
